Goal: Check status: Check status

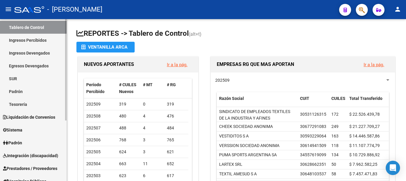
scroll to position [30, 0]
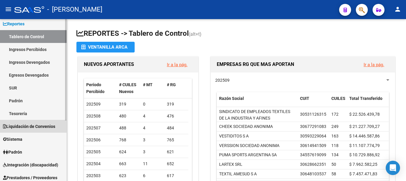
click at [26, 127] on span "Liquidación de Convenios" at bounding box center [29, 126] width 52 height 7
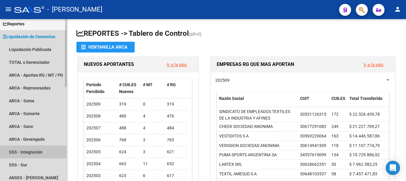
click at [42, 151] on link "SSS - Integración" at bounding box center [33, 152] width 67 height 13
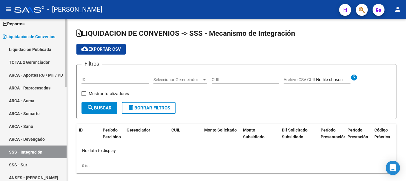
checkbox input "true"
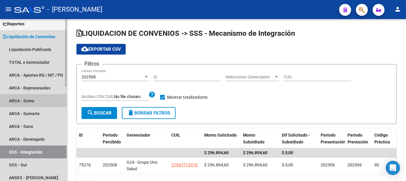
click at [37, 101] on link "ARCA - Suma" at bounding box center [33, 100] width 67 height 13
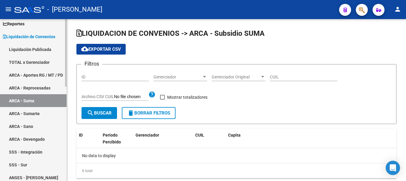
checkbox input "true"
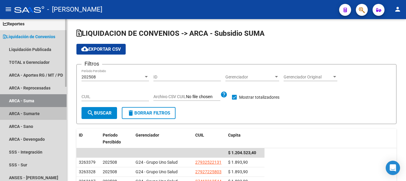
click at [45, 115] on link "ARCA - Sumarte" at bounding box center [33, 113] width 67 height 13
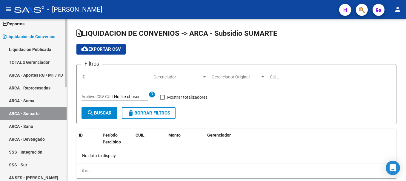
checkbox input "true"
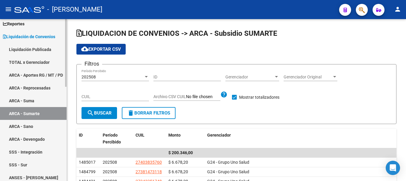
click at [44, 101] on link "ARCA - Suma" at bounding box center [33, 100] width 67 height 13
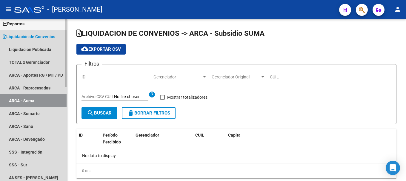
checkbox input "true"
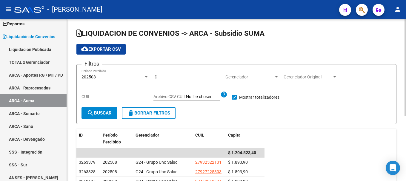
click at [115, 93] on div "CUIL" at bounding box center [115, 95] width 67 height 12
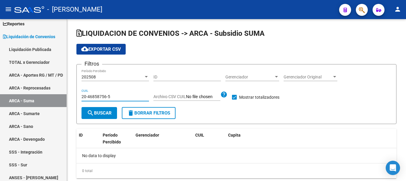
drag, startPoint x: 118, startPoint y: 99, endPoint x: 67, endPoint y: 99, distance: 51.4
click at [67, 99] on mat-sidenav-container "Firma Express Inicio Instructivos Contacto OS Reportes Tablero de Control Ingre…" at bounding box center [203, 100] width 406 height 162
type input "20-46858756-5"
click at [50, 113] on link "ARCA - Sumarte" at bounding box center [33, 113] width 67 height 13
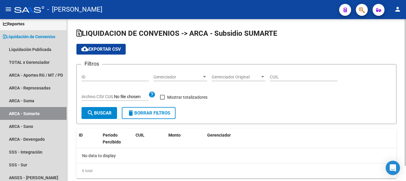
checkbox input "true"
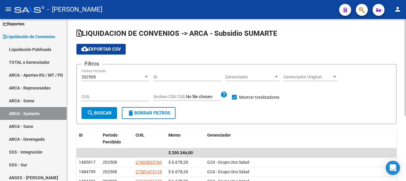
click at [99, 98] on input "CUIL" at bounding box center [115, 96] width 67 height 5
paste input "20-46858756-5"
type input "20-46858756-5"
click at [98, 116] on button "search Buscar" at bounding box center [100, 113] width 36 height 12
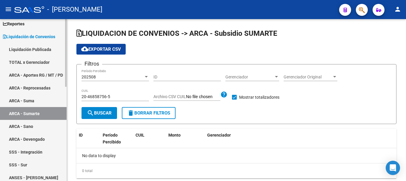
click at [25, 127] on link "ARCA - Sano" at bounding box center [33, 126] width 67 height 13
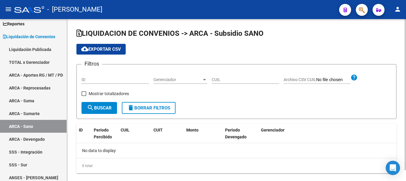
checkbox input "true"
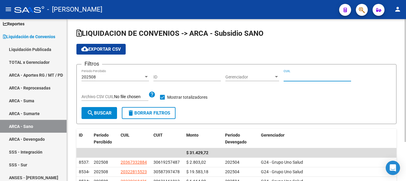
click at [301, 75] on input "CUIL" at bounding box center [317, 77] width 67 height 5
paste input "20-46858756-5"
type input "20-46858756-5"
click at [102, 114] on span "search Buscar" at bounding box center [99, 112] width 25 height 5
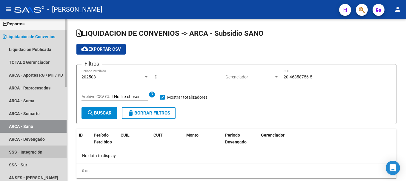
click at [36, 151] on link "SSS - Integración" at bounding box center [33, 152] width 67 height 13
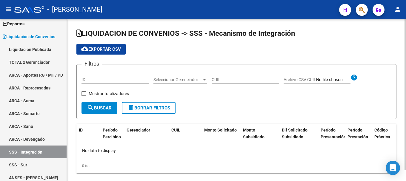
checkbox input "true"
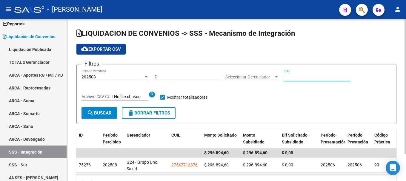
click at [312, 75] on input "CUIL" at bounding box center [317, 77] width 67 height 5
paste input "20-46858756-5"
type input "20-46858756-5"
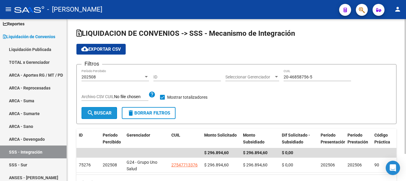
click at [103, 116] on span "search Buscar" at bounding box center [99, 112] width 25 height 5
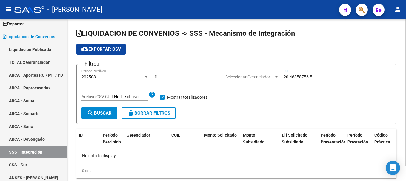
drag, startPoint x: 311, startPoint y: 78, endPoint x: 268, endPoint y: 78, distance: 42.7
click at [268, 78] on div "Filtros 202508 Período Percibido ID Seleccionar Gerenciador Seleccionar Gerenci…" at bounding box center [237, 88] width 310 height 38
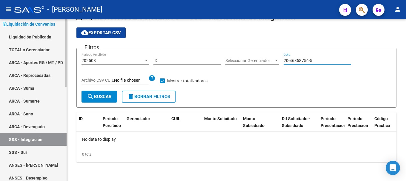
scroll to position [30, 0]
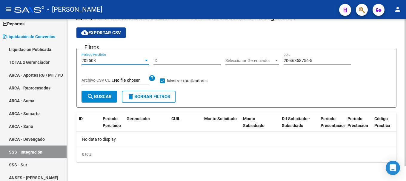
click at [146, 60] on div at bounding box center [146, 60] width 3 height 1
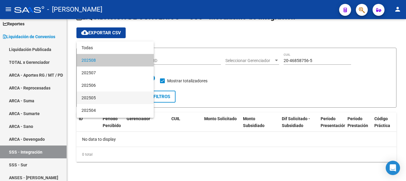
click at [108, 99] on span "202505" at bounding box center [115, 98] width 67 height 13
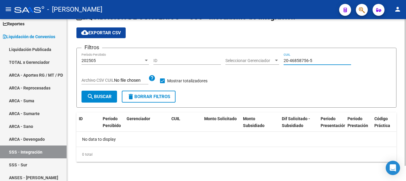
click at [323, 59] on input "20-46858756-5" at bounding box center [317, 60] width 67 height 5
click at [106, 98] on span "search Buscar" at bounding box center [99, 96] width 25 height 5
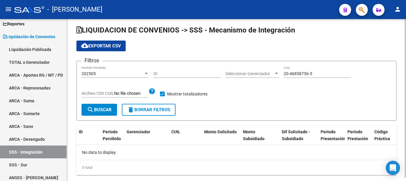
scroll to position [17, 0]
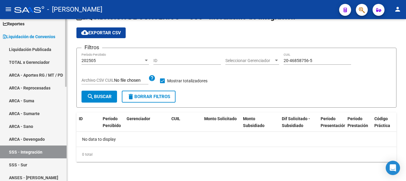
click at [32, 125] on link "ARCA - Sano" at bounding box center [33, 126] width 67 height 13
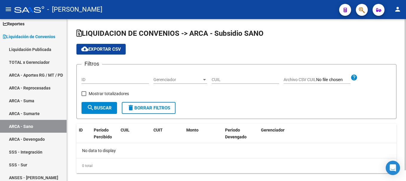
checkbox input "true"
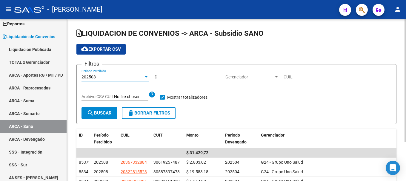
click at [145, 76] on div at bounding box center [146, 77] width 5 height 5
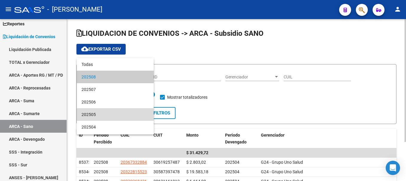
drag, startPoint x: 116, startPoint y: 114, endPoint x: 240, endPoint y: 90, distance: 126.1
click at [116, 114] on span "202505" at bounding box center [115, 114] width 67 height 13
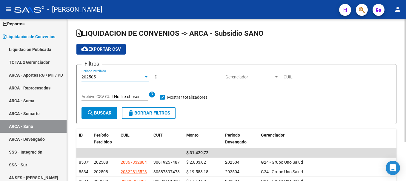
click at [297, 76] on input "CUIL" at bounding box center [317, 77] width 67 height 5
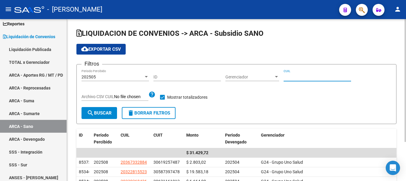
paste input "20-46858756-5"
type input "20-46858756-5"
click at [109, 111] on span "search Buscar" at bounding box center [99, 112] width 25 height 5
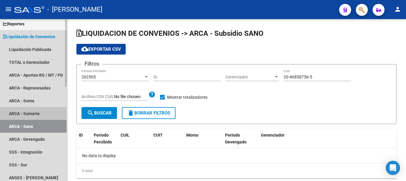
click at [42, 112] on link "ARCA - Sumarte" at bounding box center [33, 113] width 67 height 13
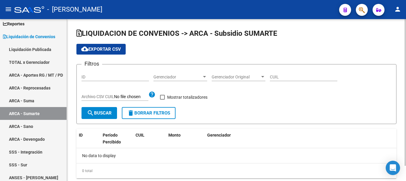
checkbox input "true"
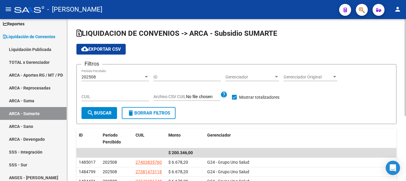
click at [148, 77] on div at bounding box center [146, 76] width 3 height 1
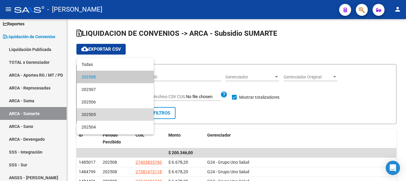
drag, startPoint x: 119, startPoint y: 111, endPoint x: 270, endPoint y: 93, distance: 152.5
click at [119, 112] on span "202505" at bounding box center [115, 114] width 67 height 13
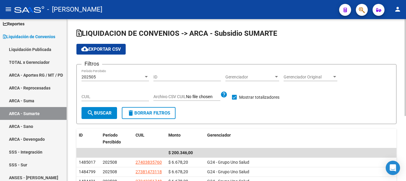
click at [316, 74] on div "Gerenciador Original Gerenciador Original" at bounding box center [311, 75] width 54 height 12
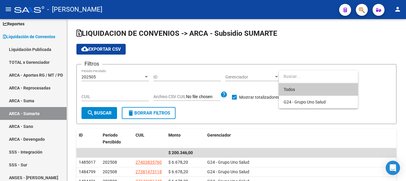
click at [194, 75] on div at bounding box center [203, 90] width 406 height 181
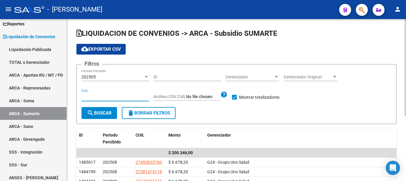
click at [109, 96] on input "CUIL" at bounding box center [115, 96] width 67 height 5
paste input "20-46858756-5"
type input "20-46858756-5"
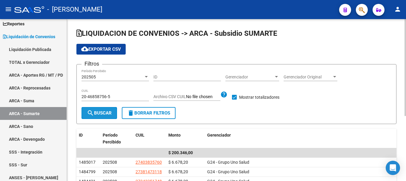
click at [110, 114] on span "search Buscar" at bounding box center [99, 112] width 25 height 5
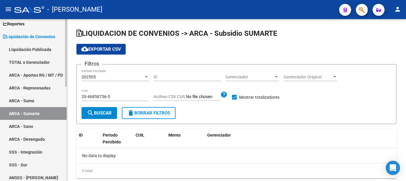
click at [37, 124] on link "ARCA - Sano" at bounding box center [33, 126] width 67 height 13
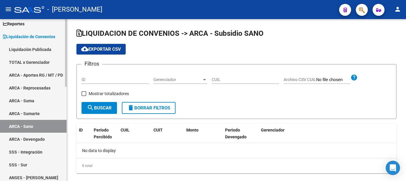
checkbox input "true"
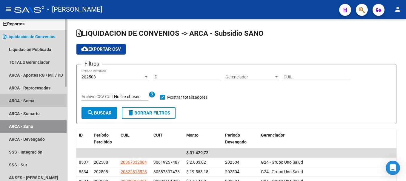
click at [36, 101] on link "ARCA - Suma" at bounding box center [33, 100] width 67 height 13
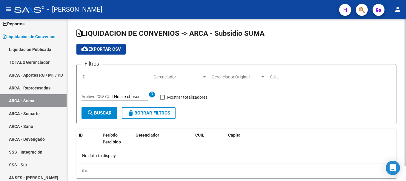
checkbox input "true"
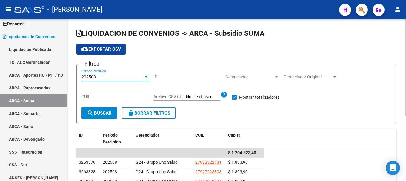
click at [147, 75] on div at bounding box center [146, 77] width 5 height 5
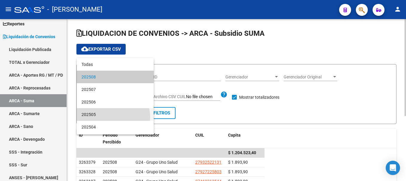
drag, startPoint x: 110, startPoint y: 117, endPoint x: 110, endPoint y: 113, distance: 4.5
click at [110, 117] on span "202505" at bounding box center [115, 114] width 67 height 13
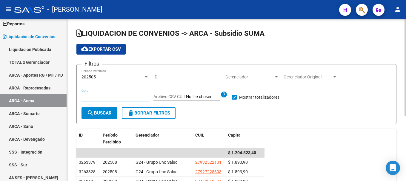
click at [109, 96] on input "CUIL" at bounding box center [115, 96] width 67 height 5
paste input "20-46858756-5"
type input "20-46858756-5"
click at [99, 116] on span "search Buscar" at bounding box center [99, 112] width 25 height 5
